Goal: Download file/media

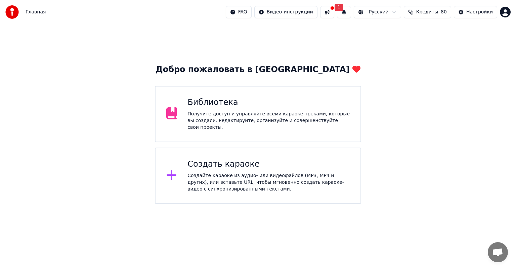
click at [270, 119] on div "Получите доступ и управляйте всеми караоке-треками, которые вы создали. Редакти…" at bounding box center [268, 121] width 162 height 20
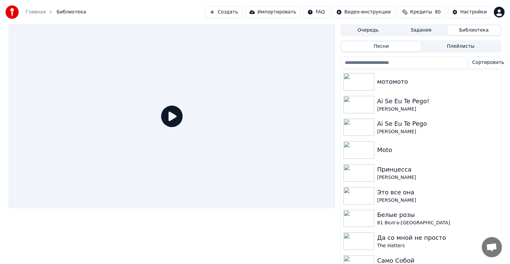
click at [410, 64] on input "search" at bounding box center [403, 62] width 126 height 12
paste input "**********"
type input "**********"
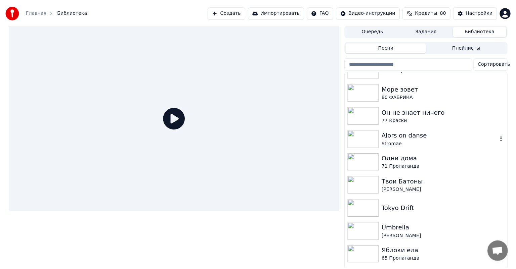
scroll to position [503, 0]
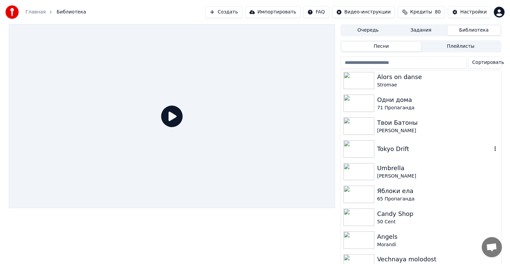
click at [413, 149] on div "Tokyo Drift" at bounding box center [434, 148] width 114 height 9
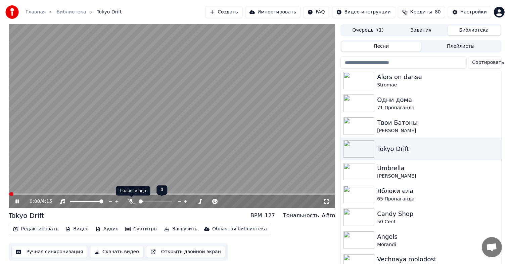
click at [128, 201] on icon at bounding box center [131, 200] width 7 height 5
click at [17, 201] on icon at bounding box center [22, 200] width 16 height 5
click at [120, 250] on button "Скачать видео" at bounding box center [116, 251] width 53 height 12
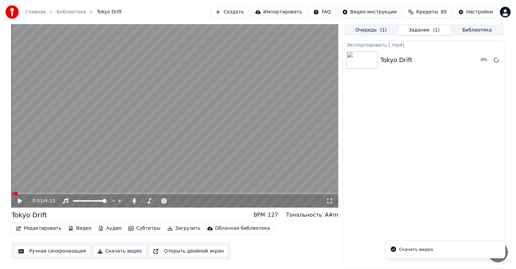
click at [469, 29] on button "Библиотека" at bounding box center [476, 31] width 53 height 10
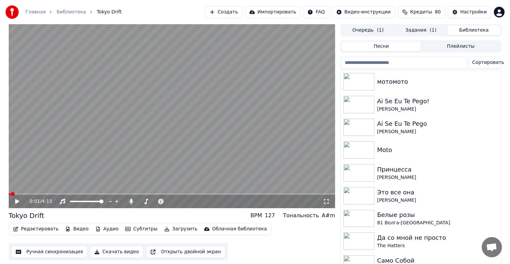
click at [399, 62] on input "search" at bounding box center [403, 62] width 126 height 12
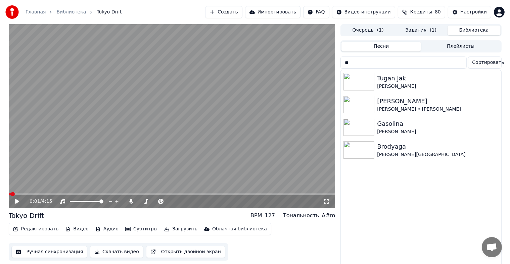
type input "**"
click at [390, 132] on div "[PERSON_NAME]" at bounding box center [434, 131] width 114 height 7
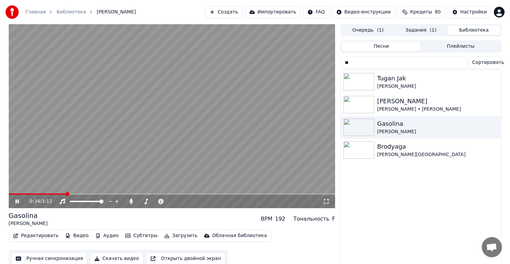
click at [66, 194] on span at bounding box center [172, 193] width 327 height 1
click at [16, 201] on icon at bounding box center [16, 201] width 3 height 4
click at [111, 256] on button "Скачать видео" at bounding box center [116, 258] width 53 height 12
